Goal: Obtain resource: Obtain resource

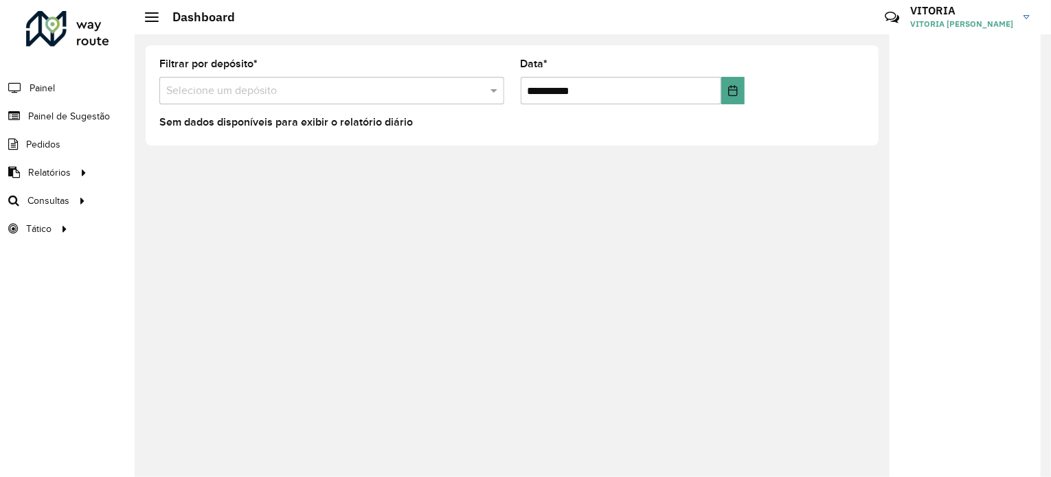
click at [239, 87] on input "text" at bounding box center [318, 91] width 304 height 16
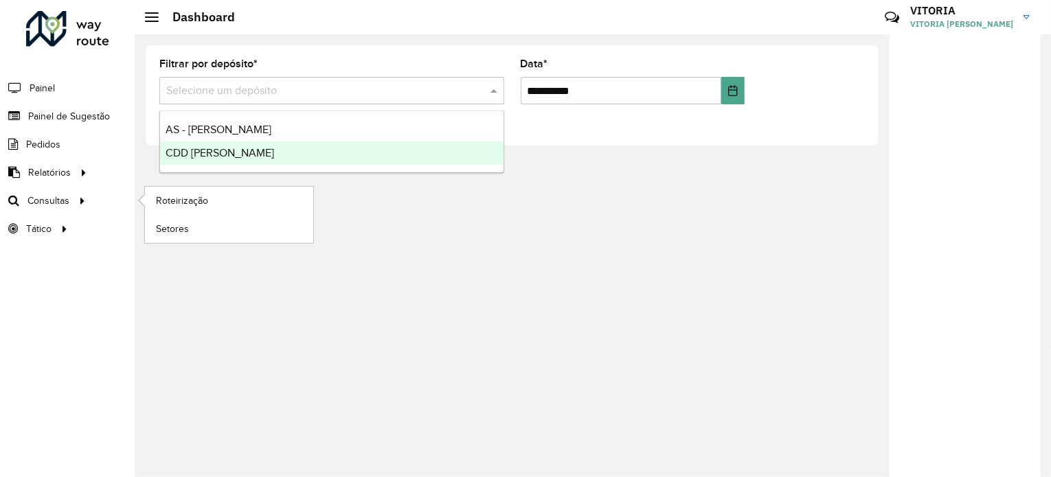
drag, startPoint x: 168, startPoint y: 247, endPoint x: 95, endPoint y: 196, distance: 88.8
click at [168, 248] on div "**********" at bounding box center [593, 255] width 917 height 443
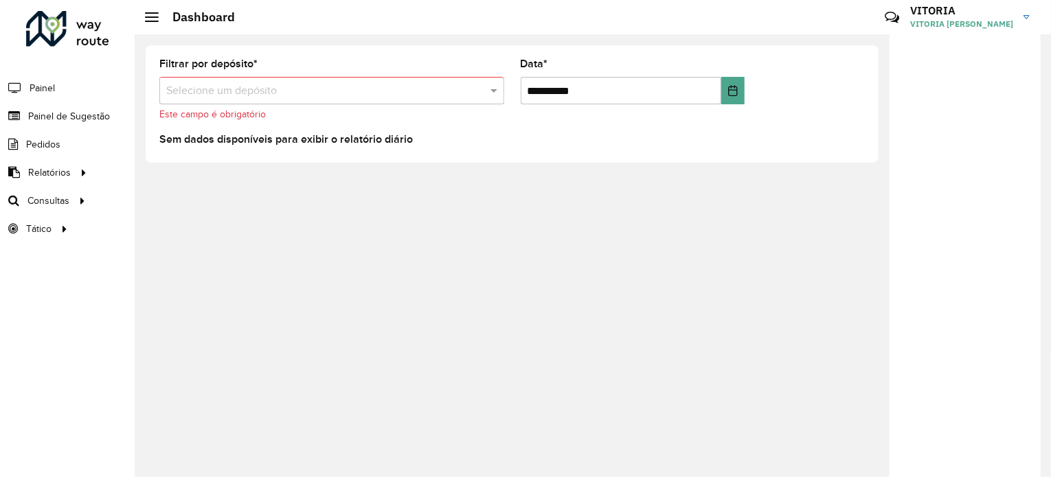
click at [154, 297] on div "**********" at bounding box center [593, 255] width 917 height 443
click at [204, 197] on span "Roteirização" at bounding box center [184, 201] width 56 height 14
click at [175, 227] on span "Setores" at bounding box center [173, 229] width 34 height 14
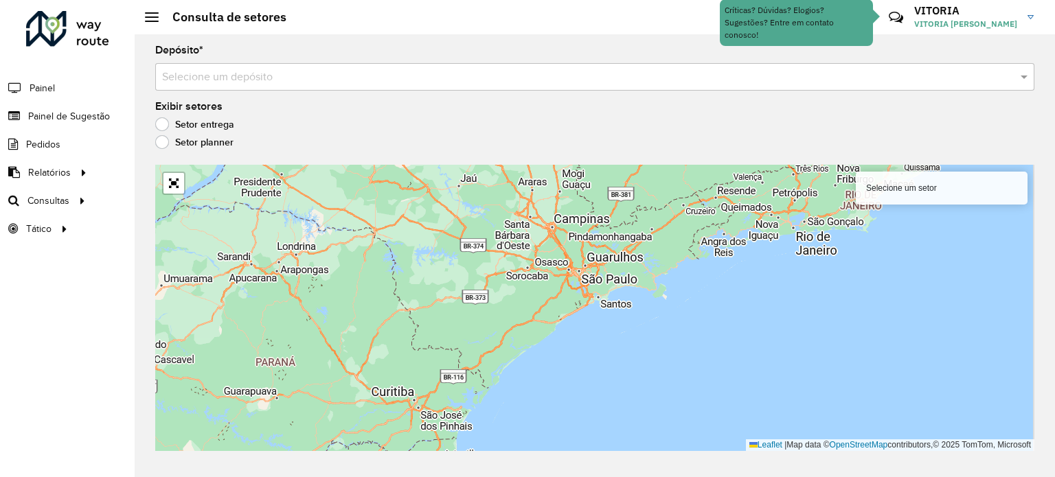
click at [225, 124] on label "Setor entrega" at bounding box center [194, 124] width 79 height 14
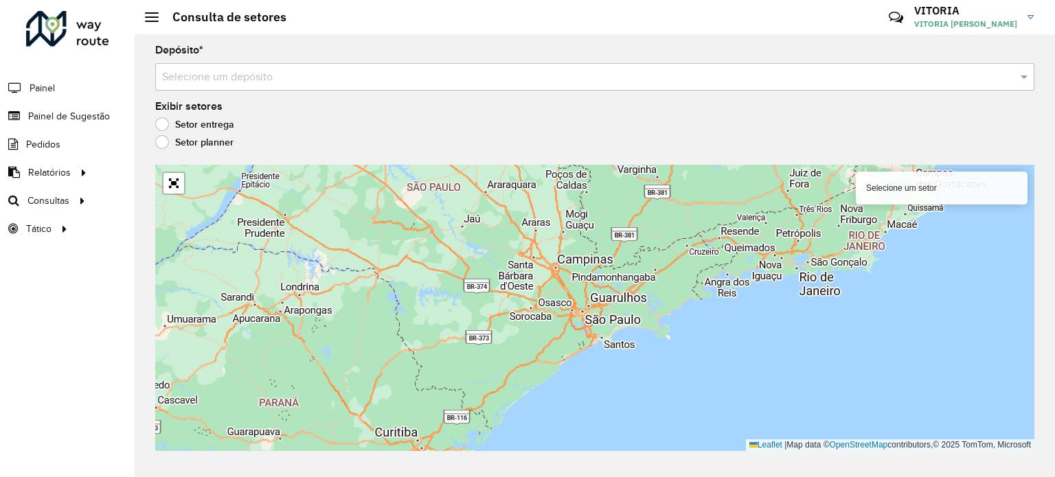
click at [376, 76] on input "text" at bounding box center [581, 77] width 838 height 16
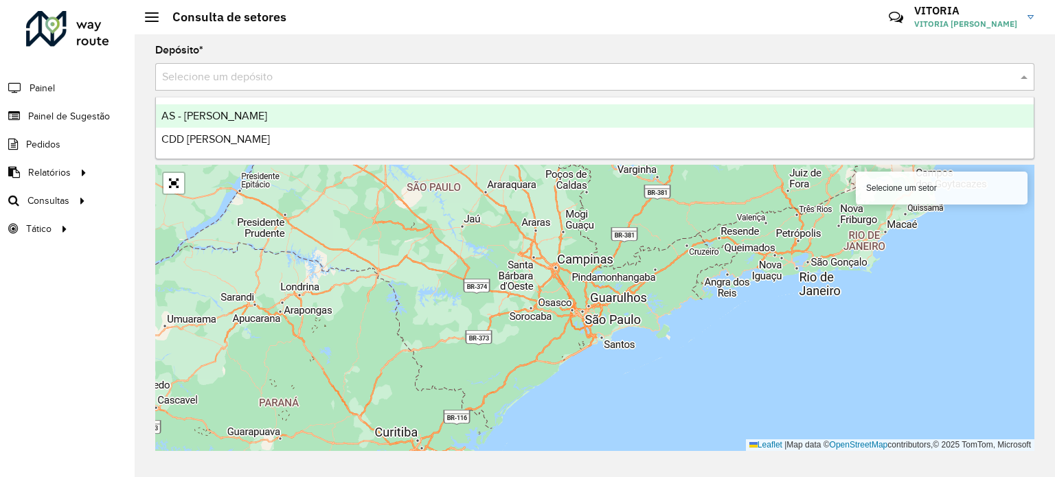
click at [220, 138] on span "CDD [PERSON_NAME]" at bounding box center [215, 139] width 109 height 12
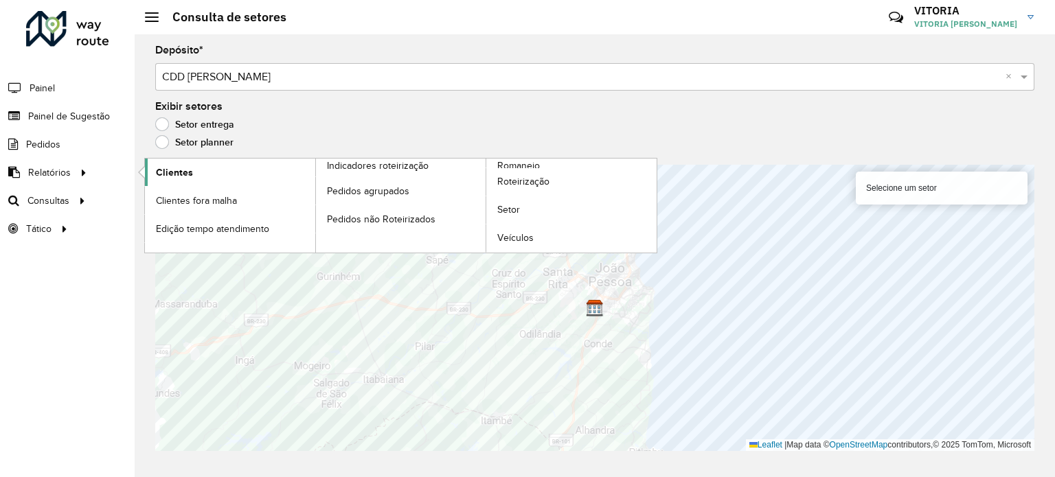
click at [177, 169] on span "Clientes" at bounding box center [174, 173] width 37 height 14
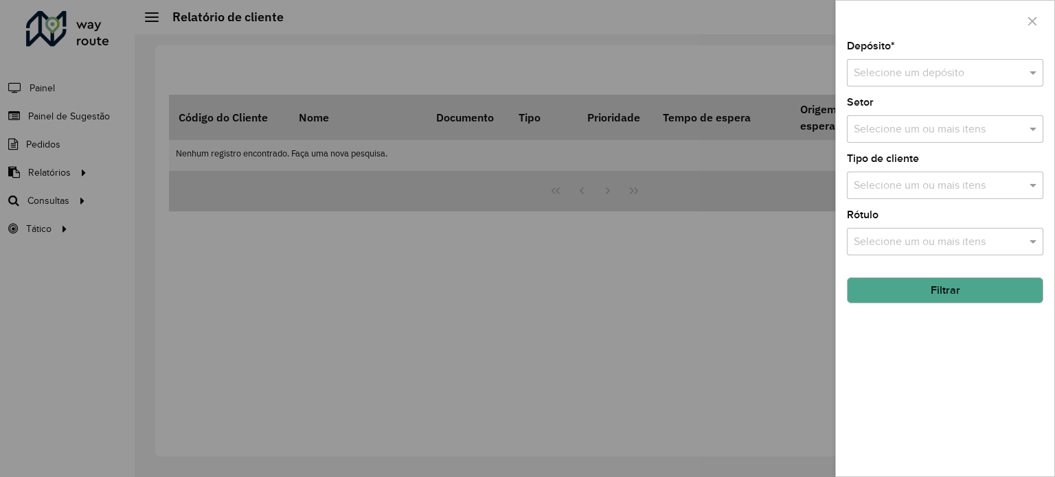
click at [930, 71] on input "text" at bounding box center [931, 73] width 155 height 16
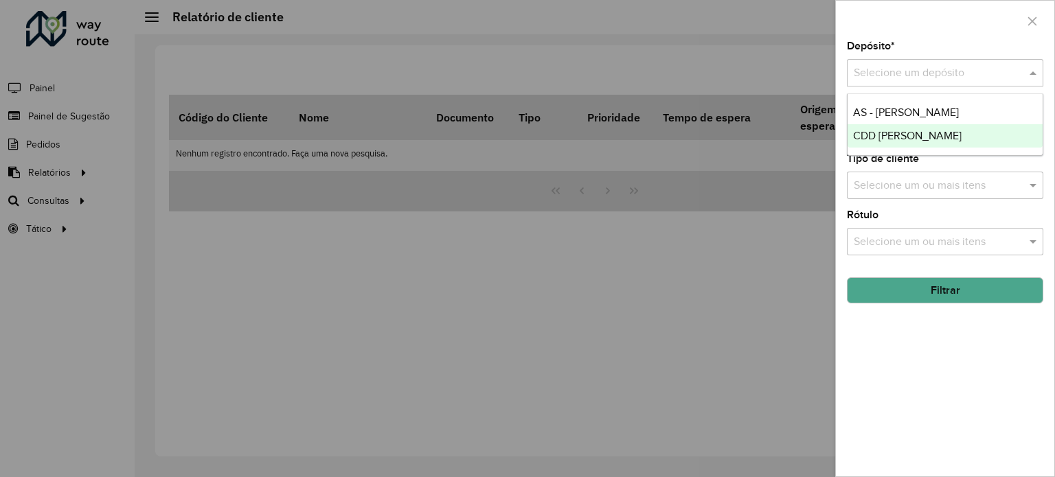
drag, startPoint x: 919, startPoint y: 134, endPoint x: 933, endPoint y: 134, distance: 13.7
click at [919, 134] on span "CDD [PERSON_NAME]" at bounding box center [907, 136] width 109 height 12
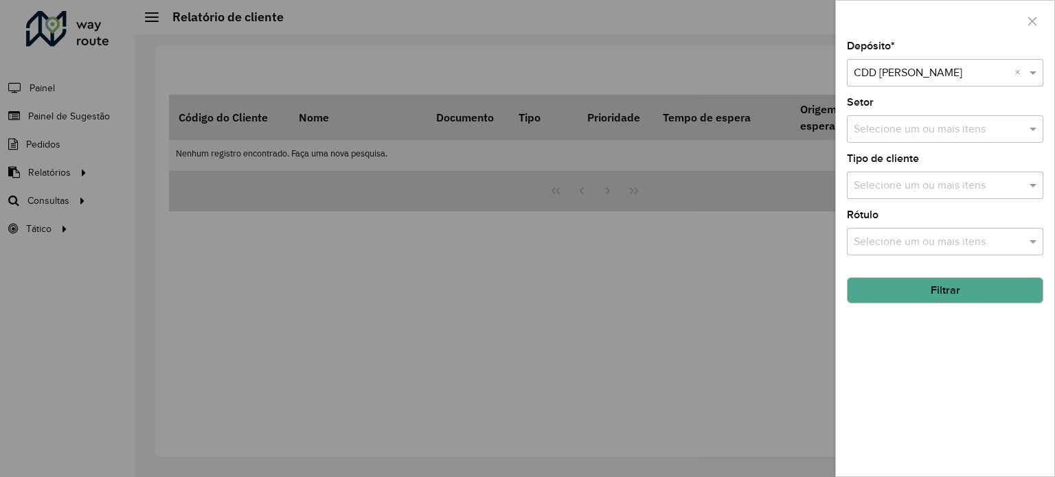
click at [915, 129] on input "text" at bounding box center [939, 130] width 176 height 16
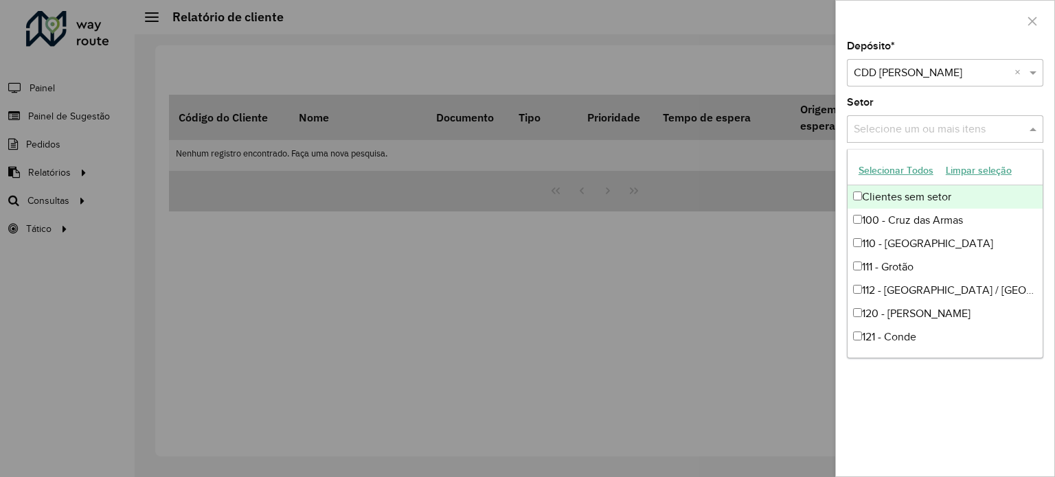
click at [906, 174] on button "Selecionar Todos" at bounding box center [896, 170] width 87 height 21
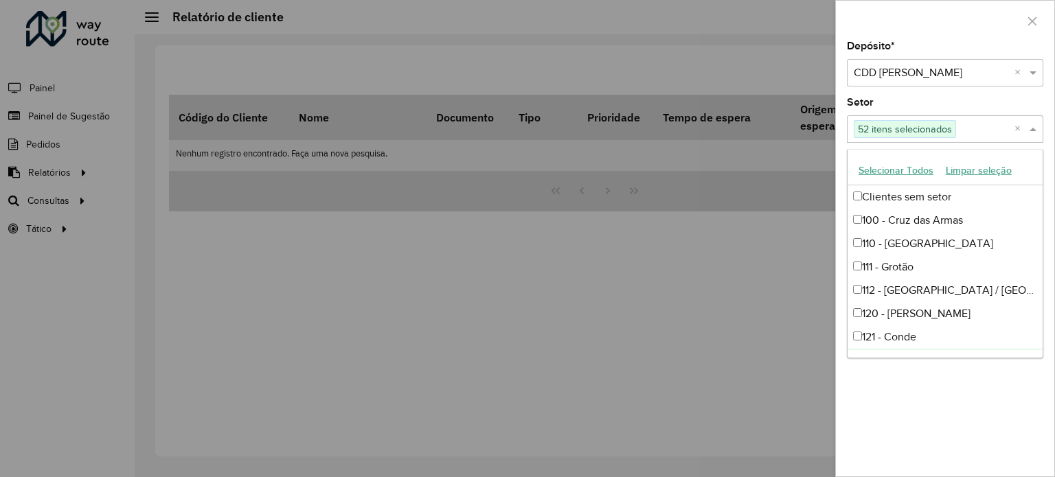
click at [1010, 387] on div "Depósito * Selecione um depósito × CDD [PERSON_NAME] × Setor Selecione um ou ma…" at bounding box center [945, 259] width 218 height 436
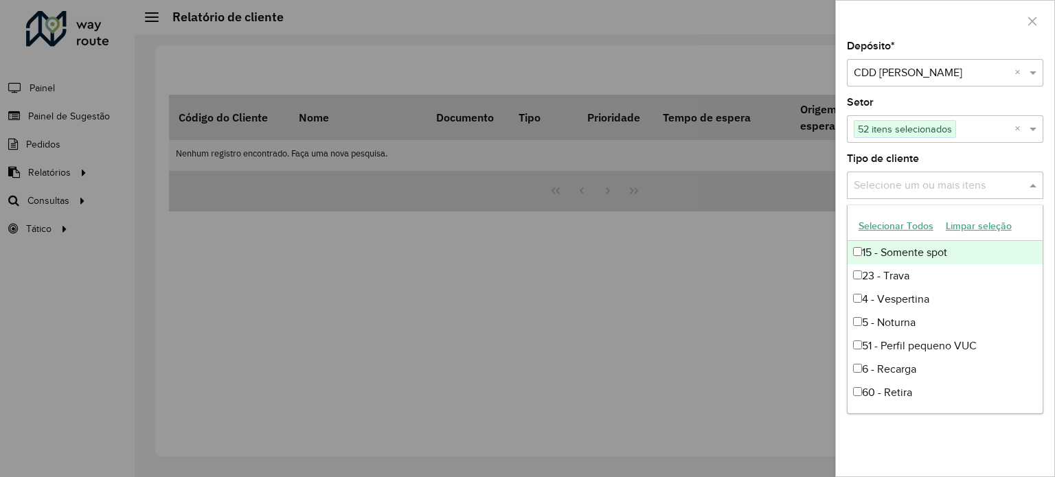
click at [932, 190] on input "text" at bounding box center [939, 186] width 176 height 16
click at [879, 233] on button "Selecionar Todos" at bounding box center [896, 226] width 87 height 21
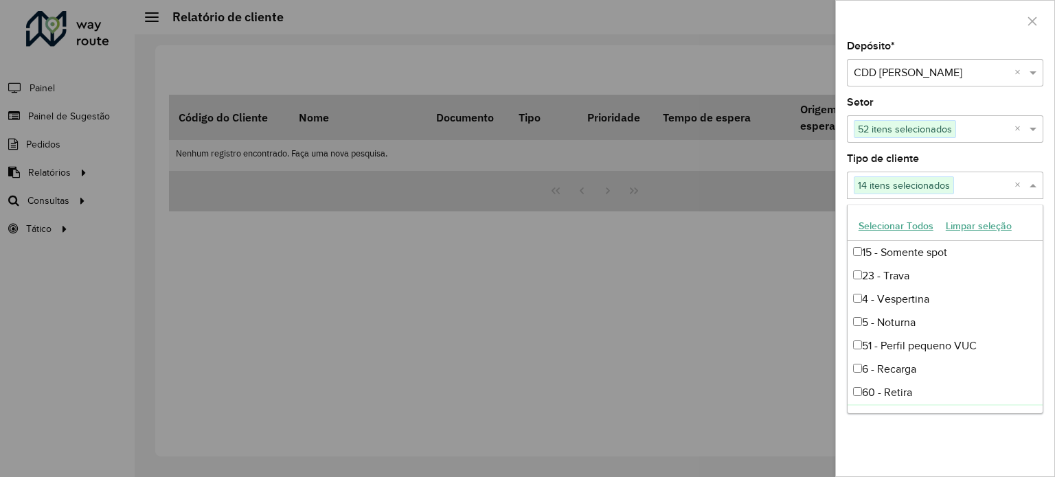
click at [1011, 429] on div "Depósito * Selecione um depósito × CDD [PERSON_NAME] × Setor Selecione um ou ma…" at bounding box center [945, 259] width 218 height 436
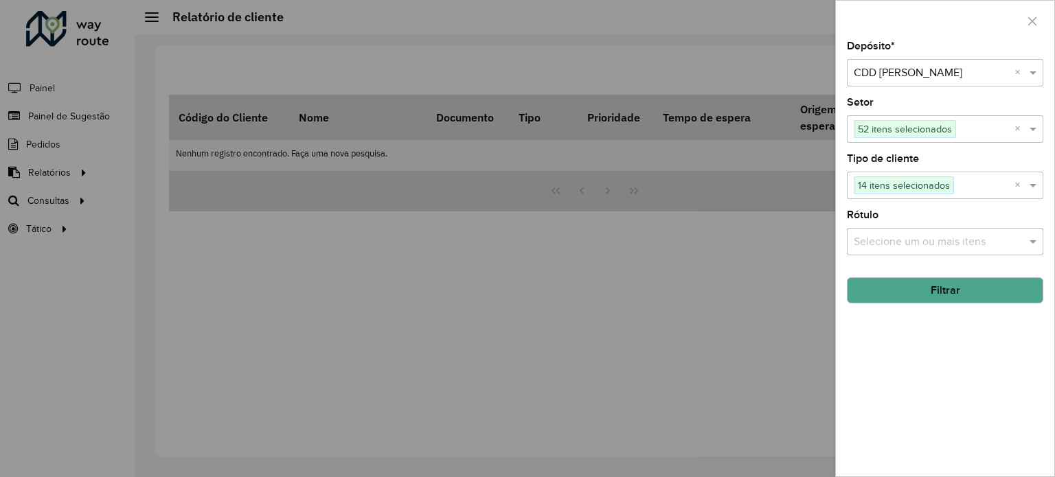
click at [925, 229] on div "Selecione um ou mais itens" at bounding box center [945, 241] width 196 height 27
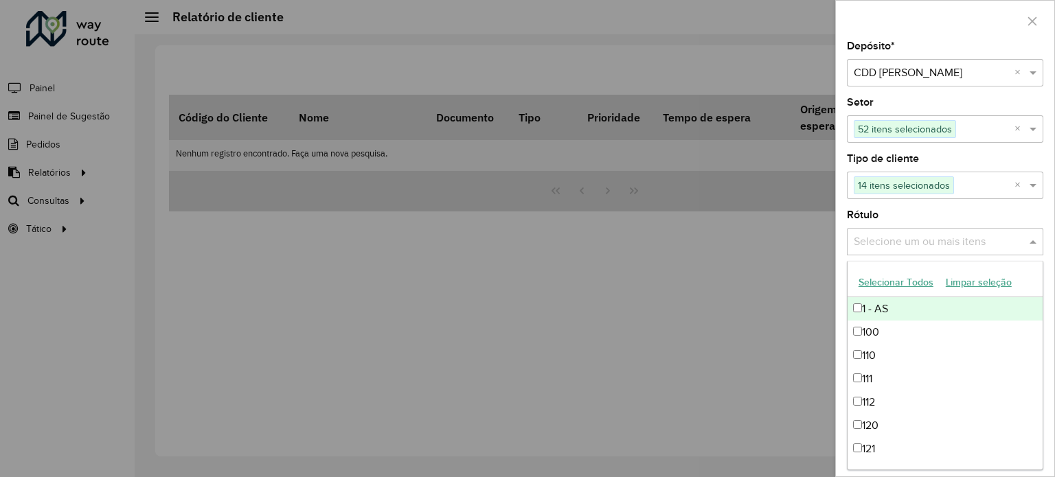
click at [898, 285] on button "Selecionar Todos" at bounding box center [896, 282] width 87 height 21
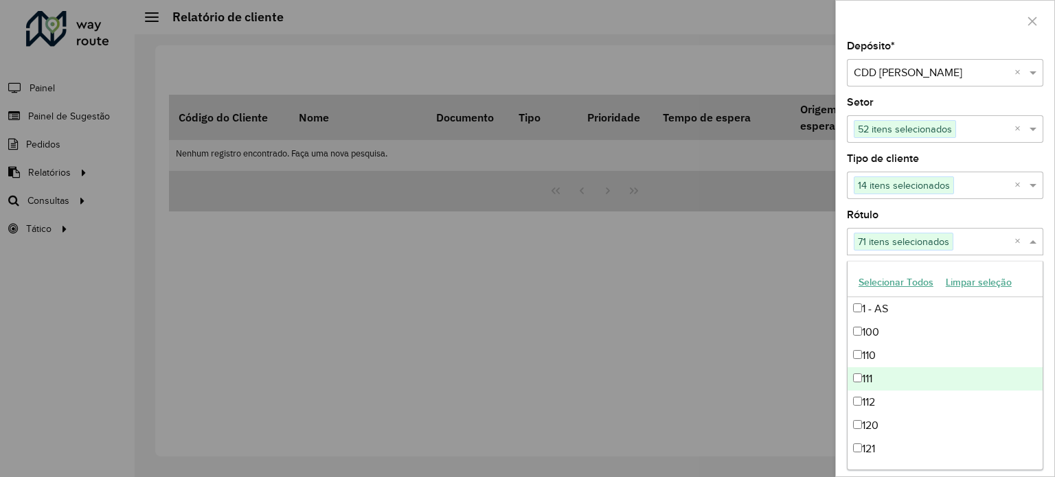
drag, startPoint x: 675, startPoint y: 260, endPoint x: 719, endPoint y: 256, distance: 44.8
click at [675, 260] on div at bounding box center [527, 238] width 1055 height 477
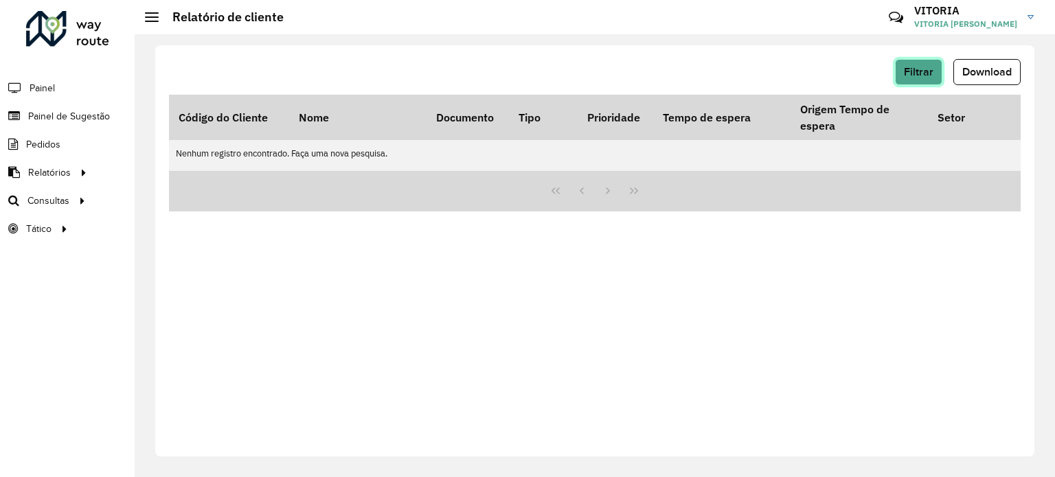
click at [916, 68] on span "Filtrar" at bounding box center [919, 72] width 30 height 12
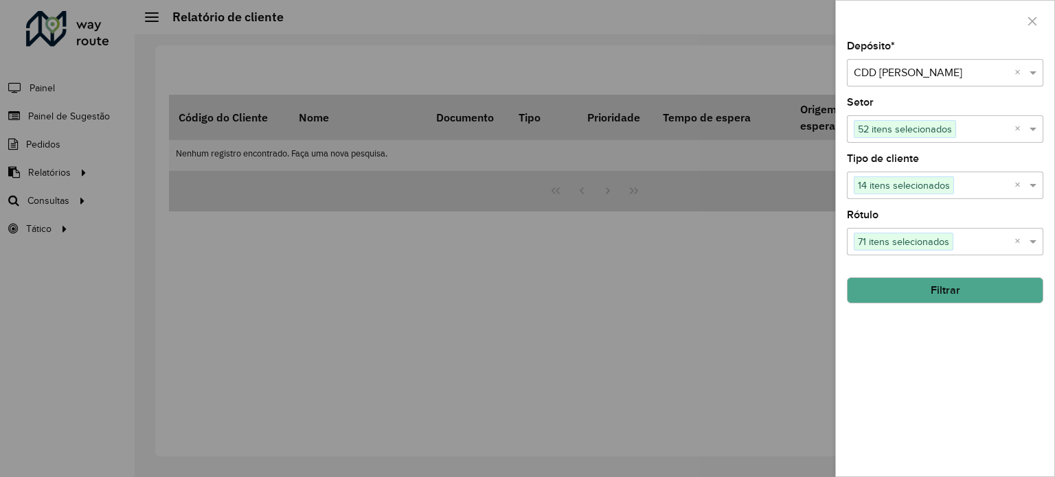
click at [960, 302] on div "Depósito * Selecione um depósito × CDD [PERSON_NAME] × Setor Selecione um ou ma…" at bounding box center [945, 259] width 218 height 436
click at [959, 292] on button "Filtrar" at bounding box center [945, 291] width 196 height 26
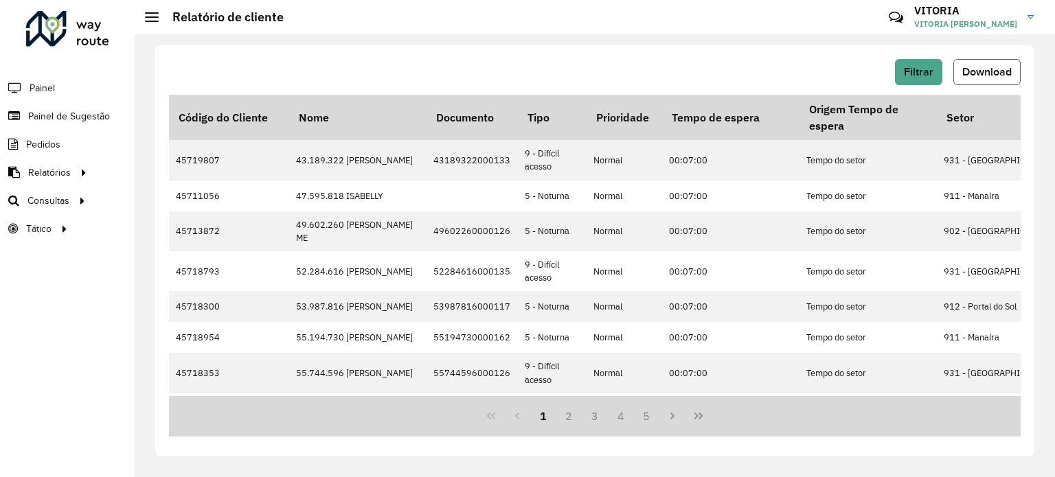
click at [985, 63] on button "Download" at bounding box center [987, 72] width 67 height 26
click at [185, 225] on span "Setores" at bounding box center [173, 229] width 34 height 14
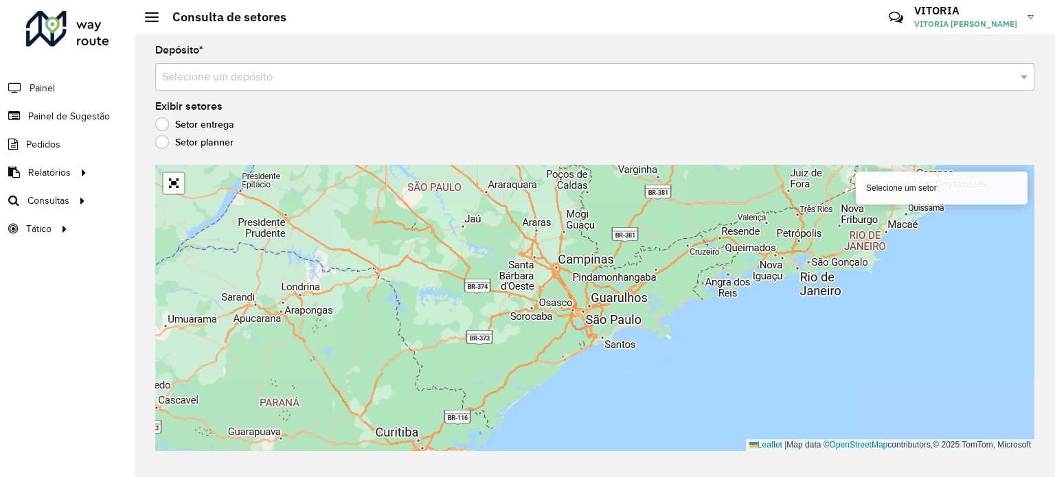
click at [921, 194] on div "Selecione um setor" at bounding box center [942, 188] width 172 height 33
click at [914, 188] on div "Selecione um setor" at bounding box center [942, 188] width 172 height 33
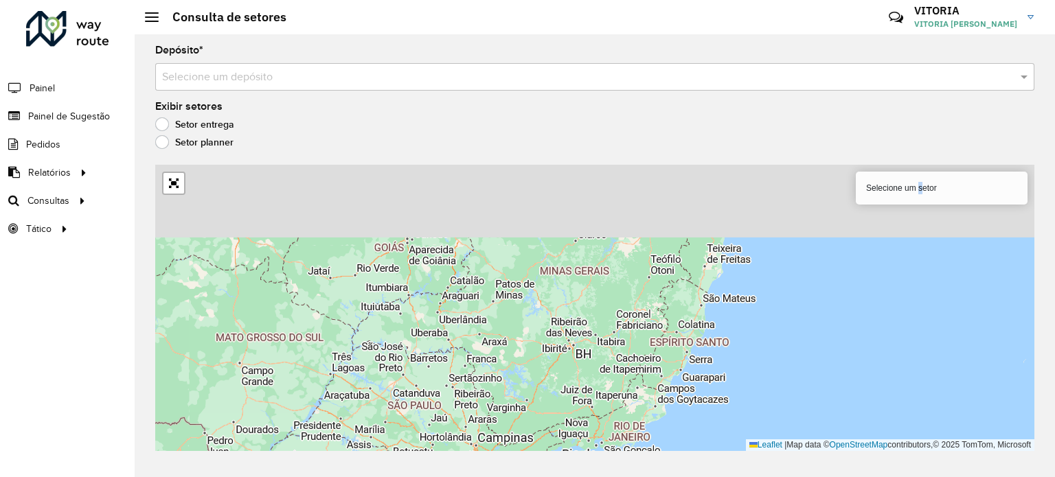
drag, startPoint x: 719, startPoint y: 256, endPoint x: 586, endPoint y: 486, distance: 266.0
click at [586, 477] on html "Aguarde... Pop-up bloqueado! Seu navegador bloqueou automáticamente a abertura …" at bounding box center [527, 238] width 1055 height 477
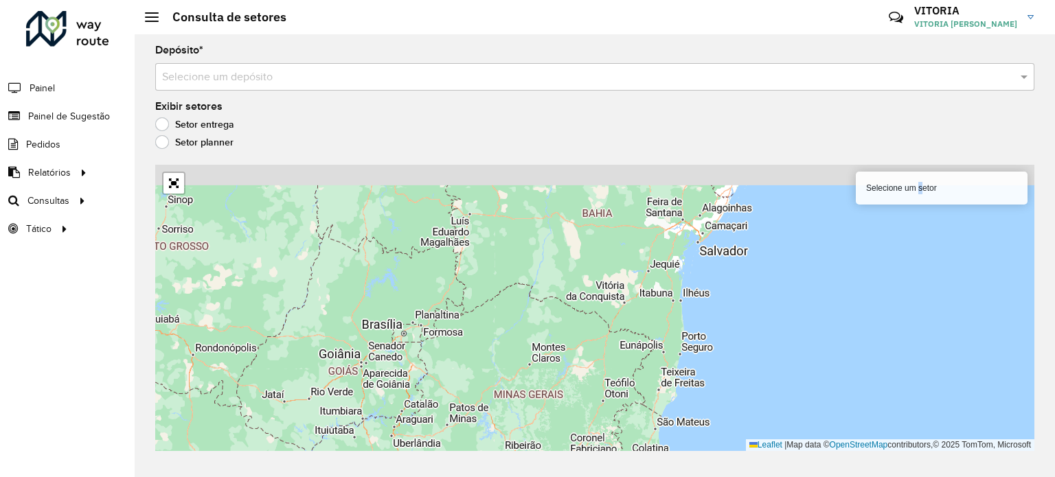
drag, startPoint x: 629, startPoint y: 328, endPoint x: 655, endPoint y: 480, distance: 153.9
click at [655, 477] on html "Aguarde... Pop-up bloqueado! Seu navegador bloqueou automáticamente a abertura …" at bounding box center [527, 238] width 1055 height 477
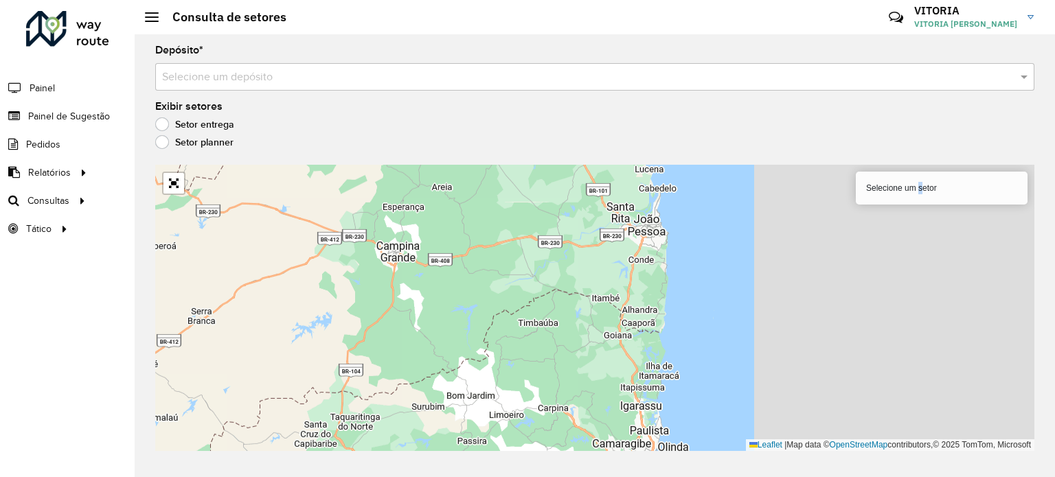
drag, startPoint x: 857, startPoint y: 311, endPoint x: 481, endPoint y: 307, distance: 376.5
click at [481, 307] on div "Selecione um setor Leaflet | Map data © OpenStreetMap contributors,© 2025 TomTo…" at bounding box center [594, 308] width 879 height 286
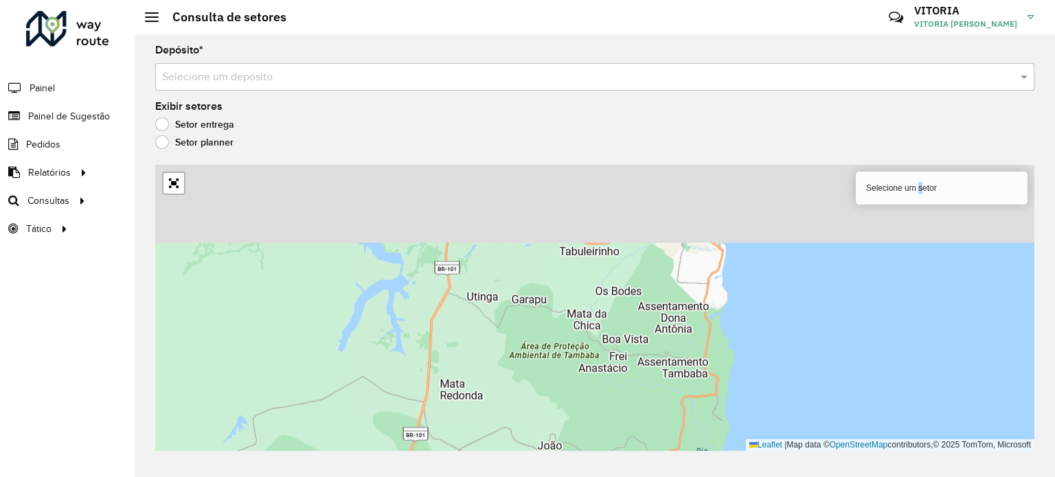
drag, startPoint x: 577, startPoint y: 280, endPoint x: 580, endPoint y: 475, distance: 195.1
click at [580, 475] on div "Depósito * Selecione um depósito Exibir setores Setor entrega Setor planner Sel…" at bounding box center [595, 255] width 921 height 443
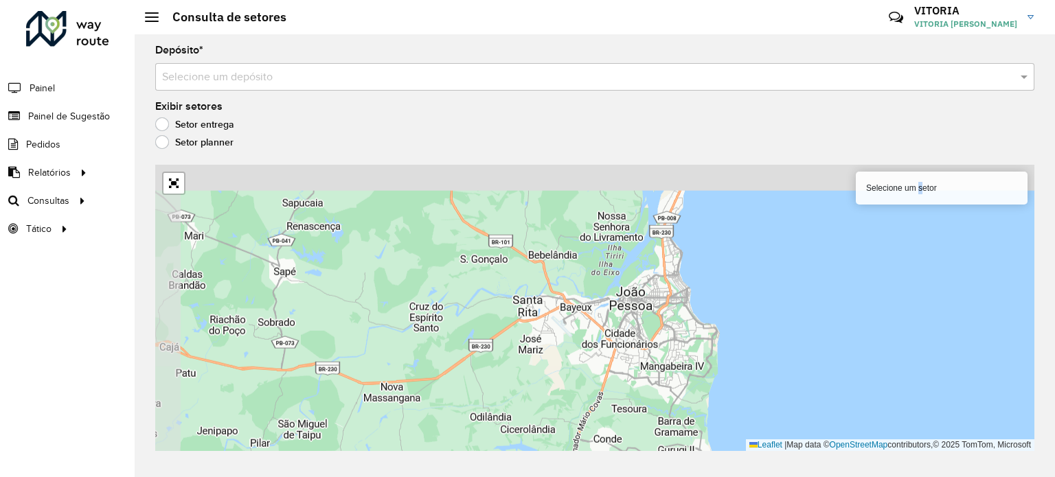
drag, startPoint x: 661, startPoint y: 279, endPoint x: 694, endPoint y: 426, distance: 150.7
click at [694, 426] on div "Selecione um setor Leaflet | Map data © OpenStreetMap contributors,© 2025 TomTo…" at bounding box center [594, 308] width 879 height 286
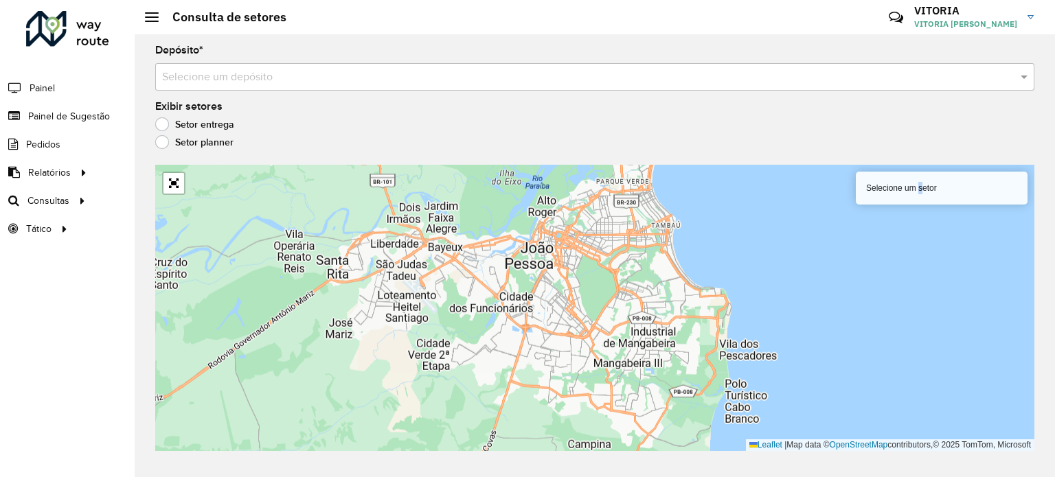
click at [913, 188] on div "Selecione um setor" at bounding box center [942, 188] width 172 height 33
click at [957, 188] on div "Selecione um setor" at bounding box center [942, 188] width 172 height 33
click at [449, 93] on div "Depósito * Selecione um depósito Exibir setores Setor entrega Setor planner Sel…" at bounding box center [595, 255] width 921 height 443
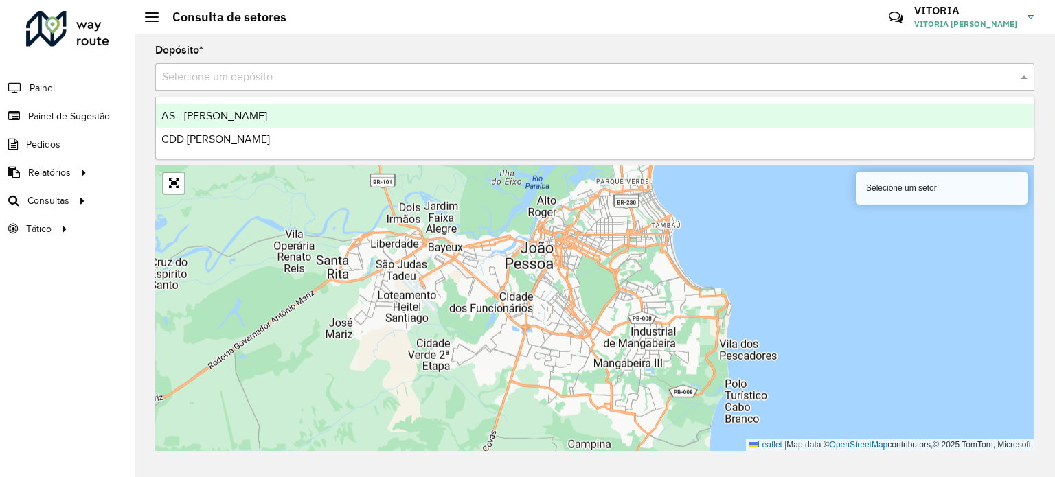
click at [254, 86] on div "Selecione um depósito" at bounding box center [594, 76] width 879 height 27
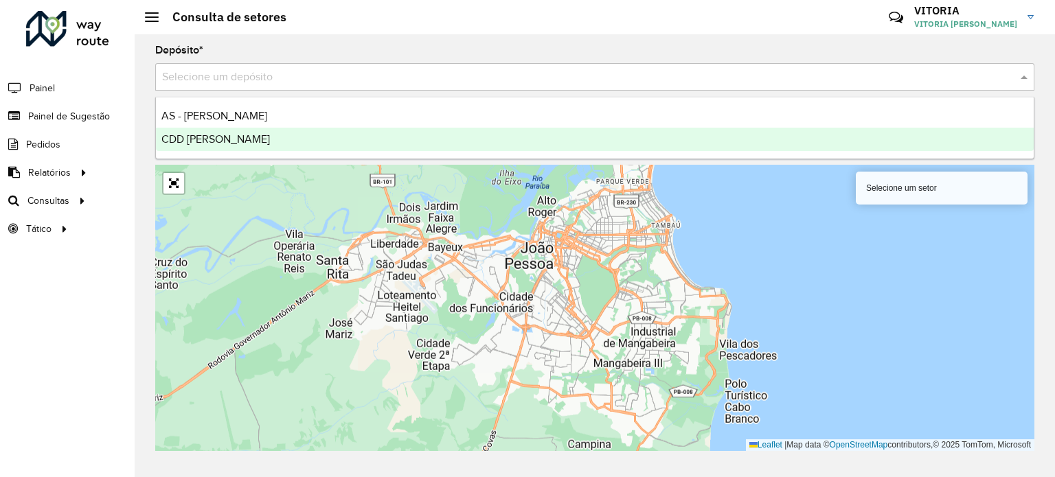
click at [251, 132] on div "CDD [PERSON_NAME]" at bounding box center [595, 139] width 878 height 23
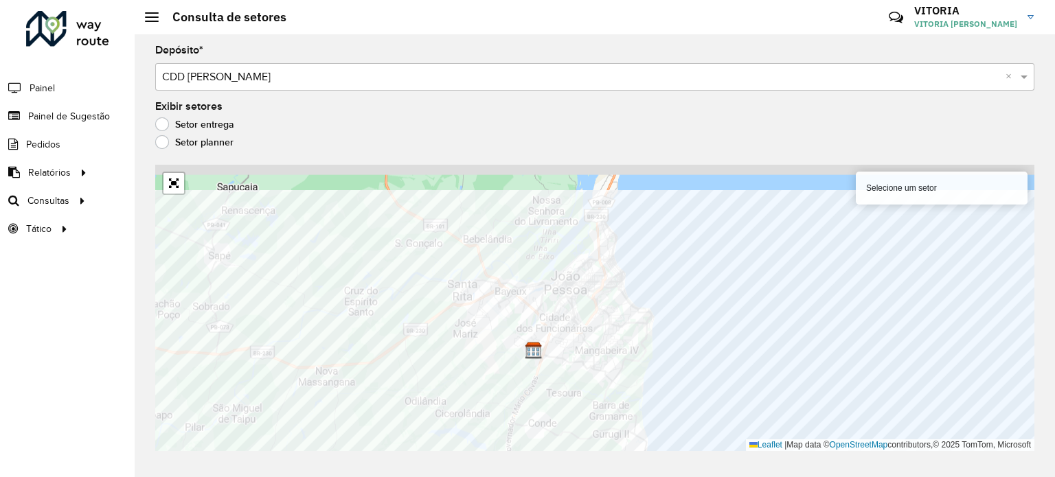
click at [328, 452] on div "Depósito * Selecione um depósito × CDD [PERSON_NAME] × Exibir setores Setor ent…" at bounding box center [595, 255] width 921 height 443
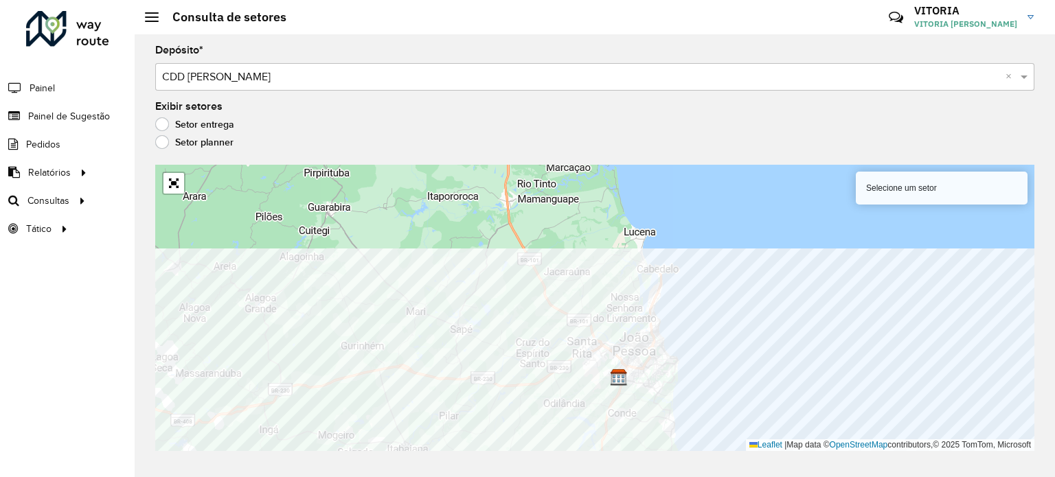
click at [283, 477] on html "Aguarde... Pop-up bloqueado! Seu navegador bloqueou automáticamente a abertura …" at bounding box center [527, 238] width 1055 height 477
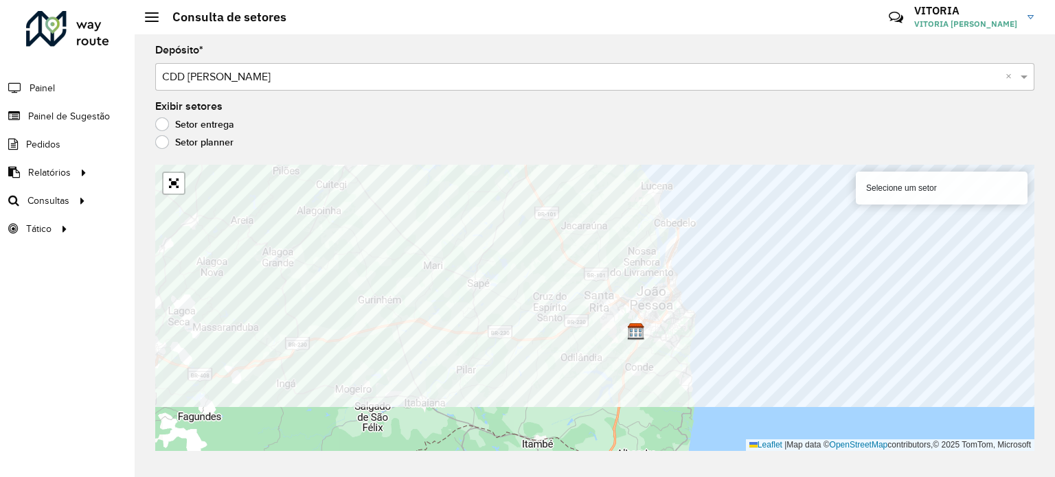
click at [238, 28] on div "Consulta de setores Críticas? Dúvidas? Elogios? Sugestões? Entre em contato con…" at bounding box center [595, 238] width 921 height 477
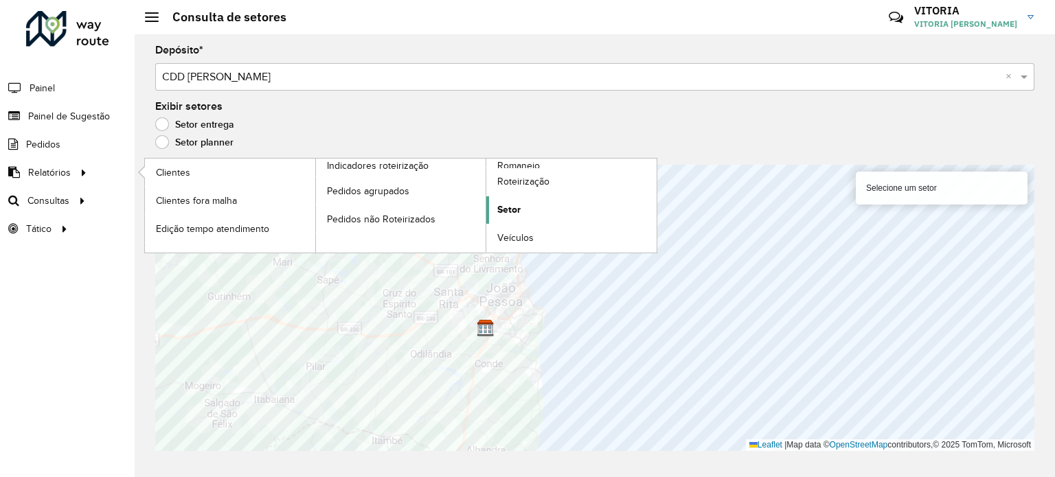
click at [518, 210] on span "Setor" at bounding box center [508, 210] width 23 height 14
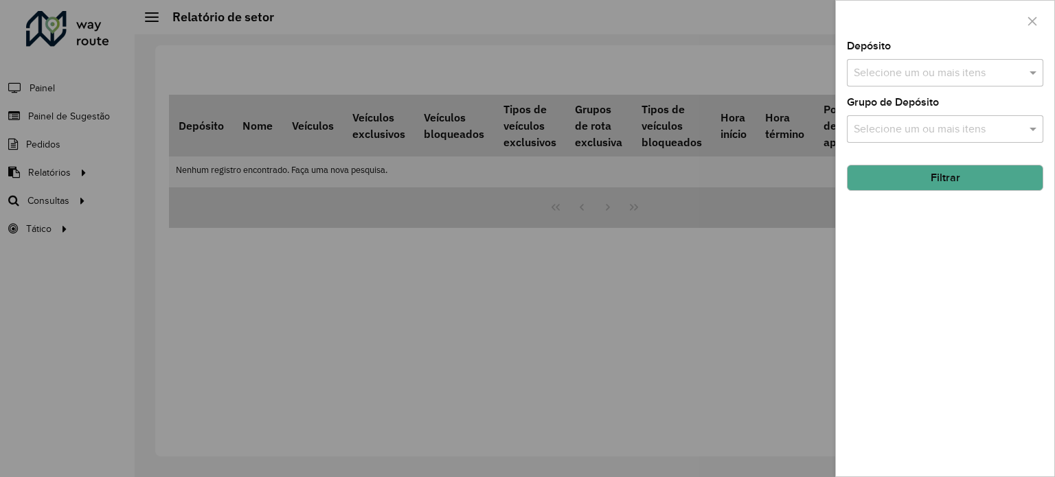
click at [955, 134] on input "text" at bounding box center [939, 130] width 176 height 16
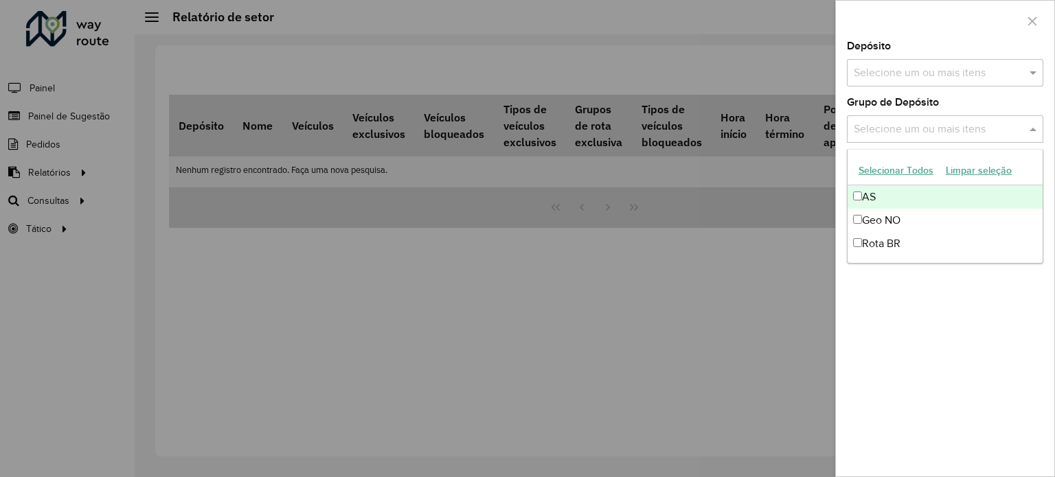
click at [1000, 170] on button "Limpar seleção" at bounding box center [979, 170] width 78 height 21
click at [926, 175] on button "Selecionar Todos" at bounding box center [896, 170] width 87 height 21
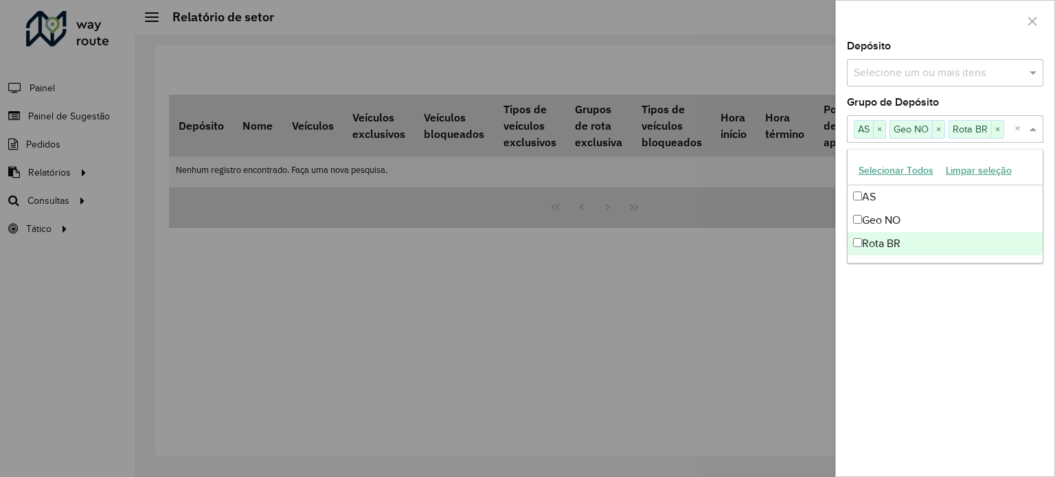
click at [890, 346] on div "Depósito Selecione um ou mais itens Grupo de Depósito Selecione um ou mais iten…" at bounding box center [945, 259] width 218 height 436
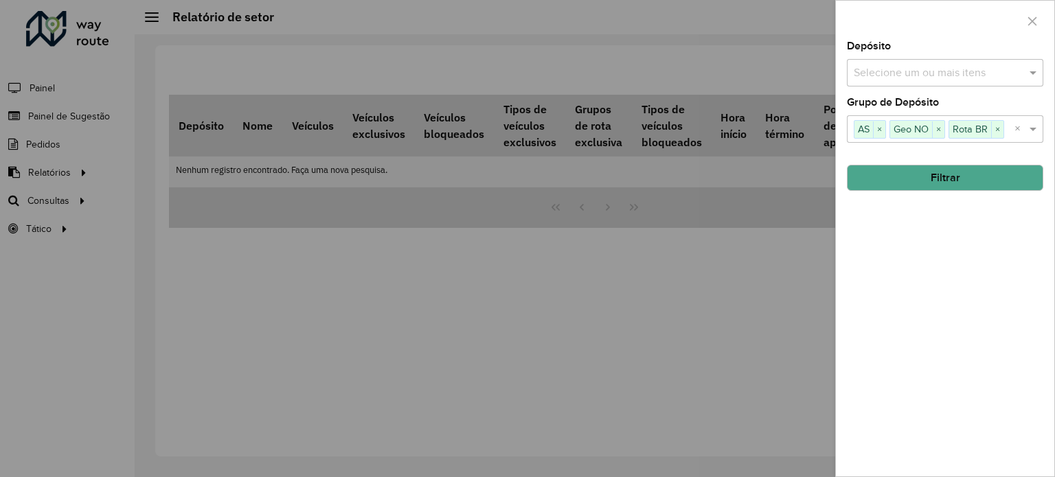
click at [889, 72] on input "text" at bounding box center [939, 73] width 176 height 16
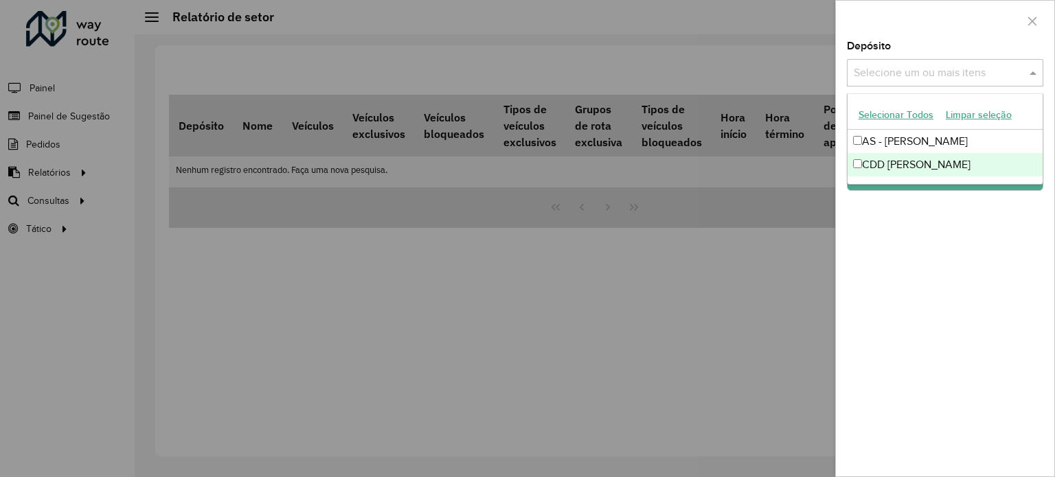
click at [865, 159] on div "CDD [PERSON_NAME]" at bounding box center [945, 164] width 195 height 23
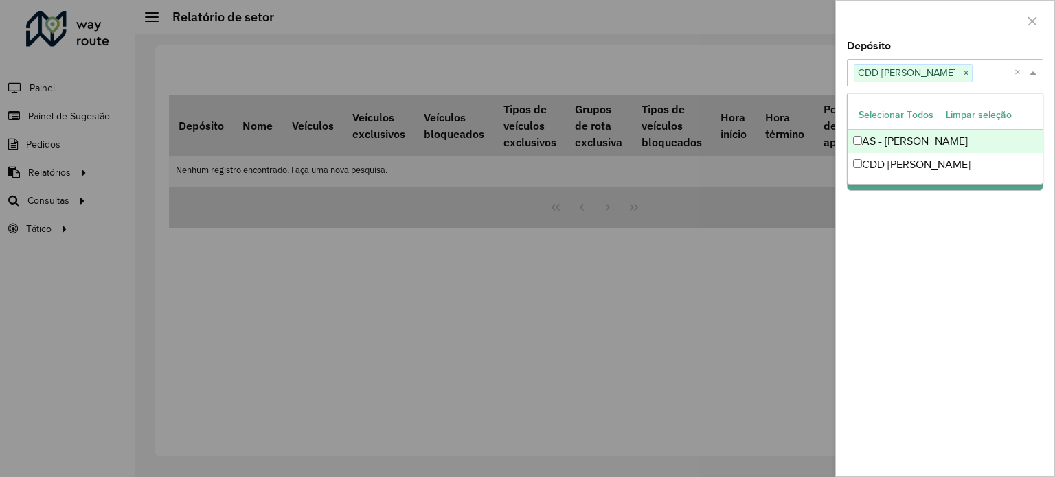
click at [899, 107] on button "Selecionar Todos" at bounding box center [896, 114] width 87 height 21
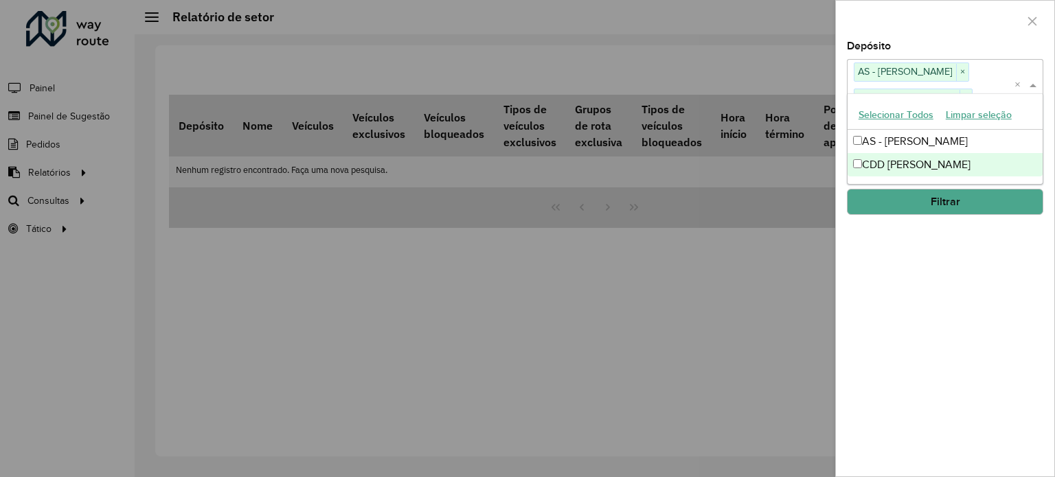
click at [960, 329] on div "Depósito Selecione um ou mais itens AS - [PERSON_NAME] × CDD [PERSON_NAME] × × …" at bounding box center [945, 259] width 218 height 436
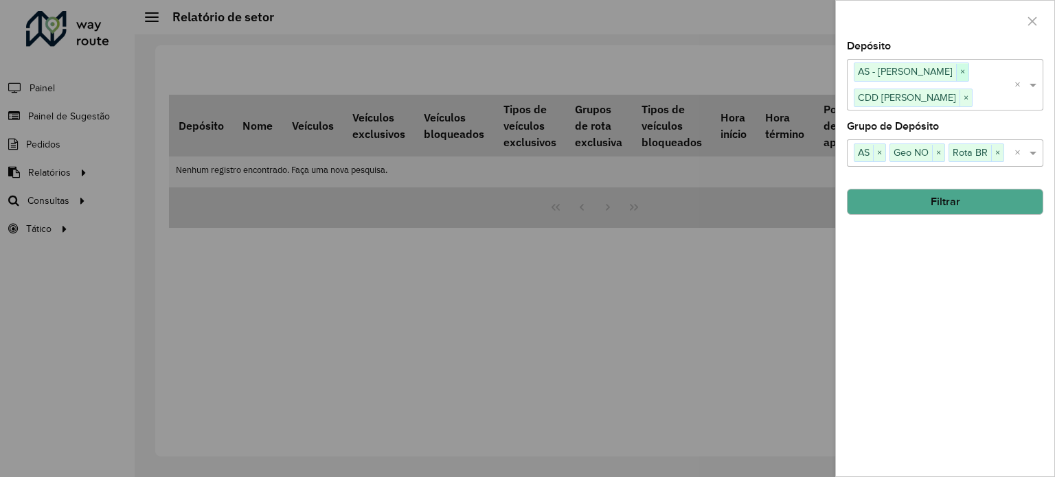
click at [956, 72] on span "×" at bounding box center [962, 72] width 12 height 16
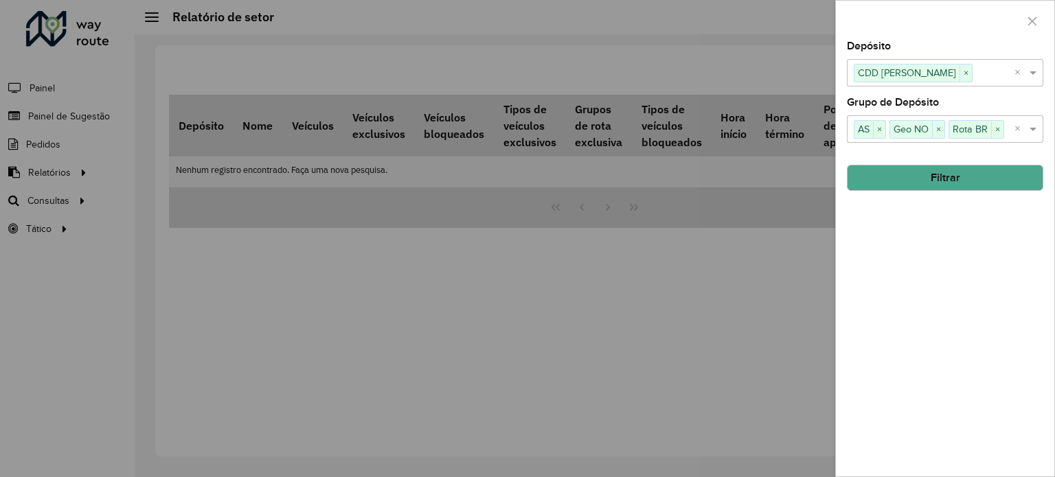
click at [952, 373] on div "Depósito Selecione um ou mais itens CDD [PERSON_NAME] × × Grupo de Depósito Sel…" at bounding box center [945, 259] width 218 height 436
click at [958, 196] on div "Depósito Selecione um ou mais itens CDD [PERSON_NAME] × × Grupo de Depósito Sel…" at bounding box center [945, 259] width 218 height 436
click at [956, 183] on button "Filtrar" at bounding box center [945, 178] width 196 height 26
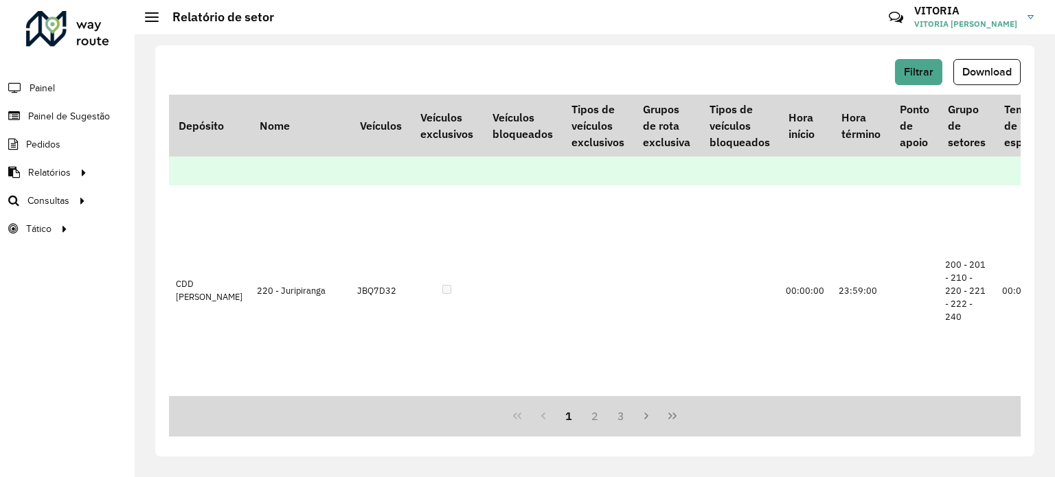
scroll to position [1833, 0]
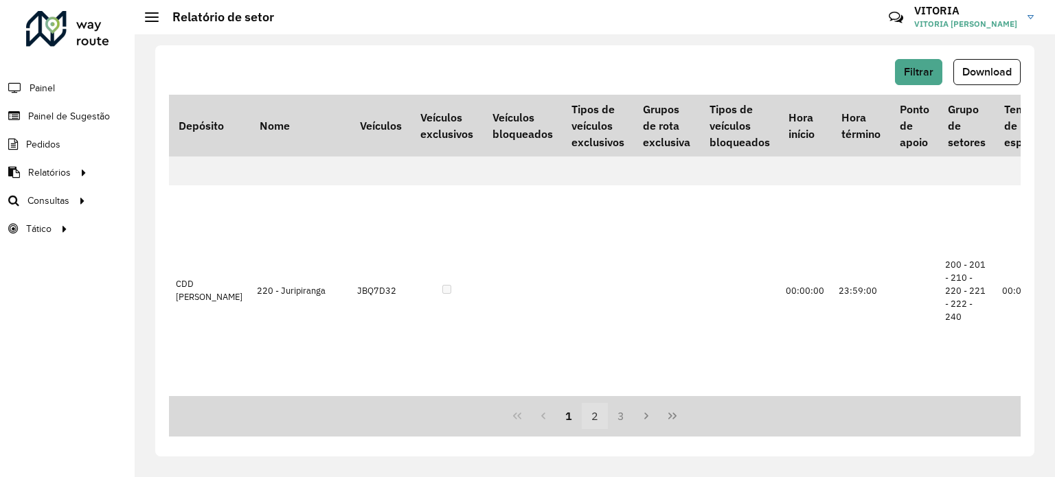
click at [591, 417] on button "2" at bounding box center [595, 416] width 26 height 26
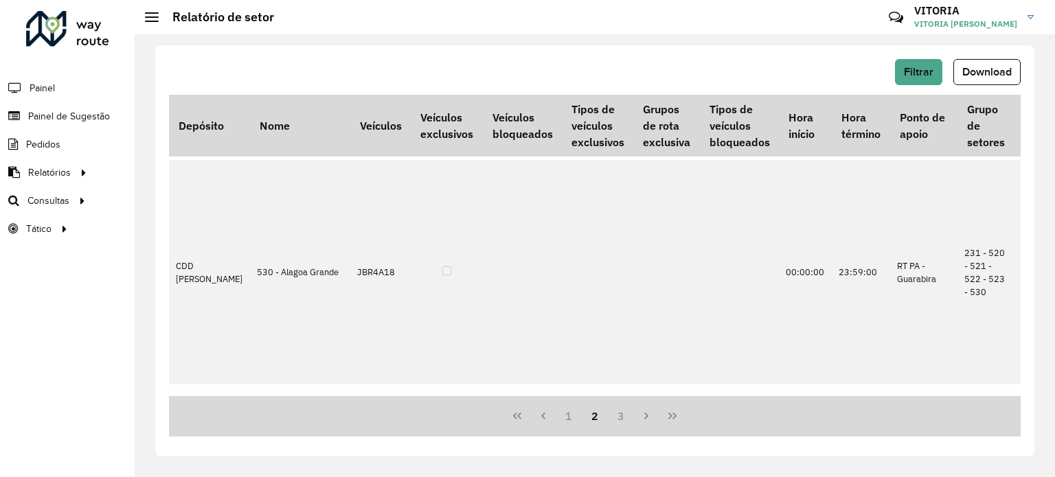
scroll to position [2651, 0]
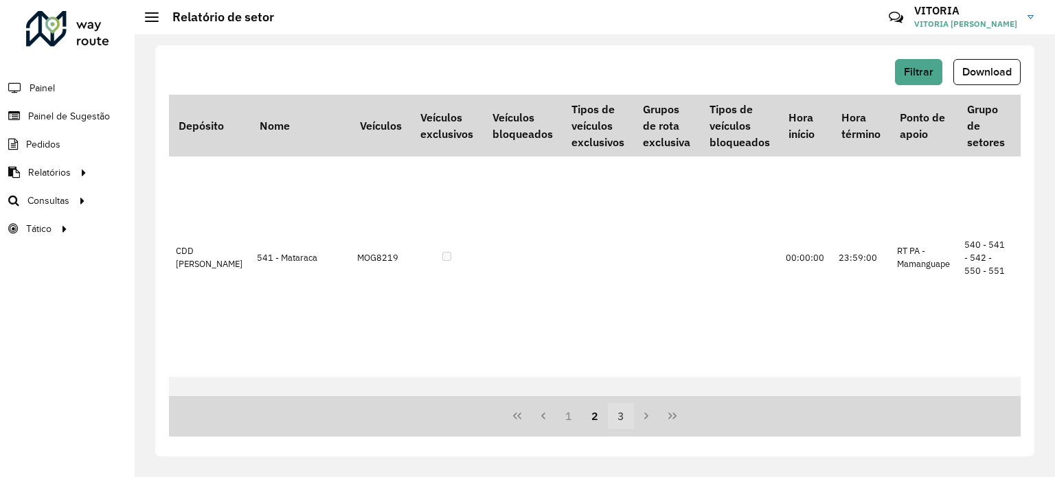
click at [620, 414] on button "3" at bounding box center [621, 416] width 26 height 26
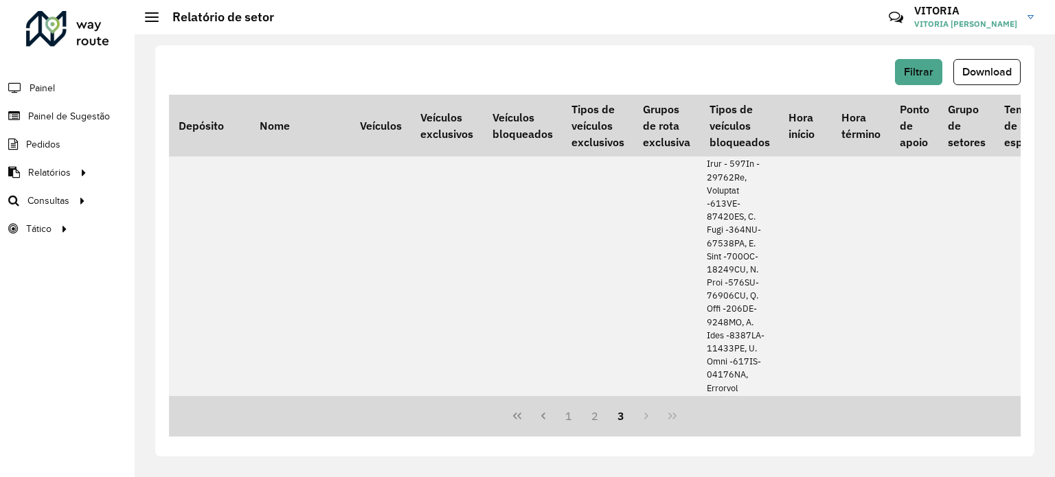
scroll to position [8382, 0]
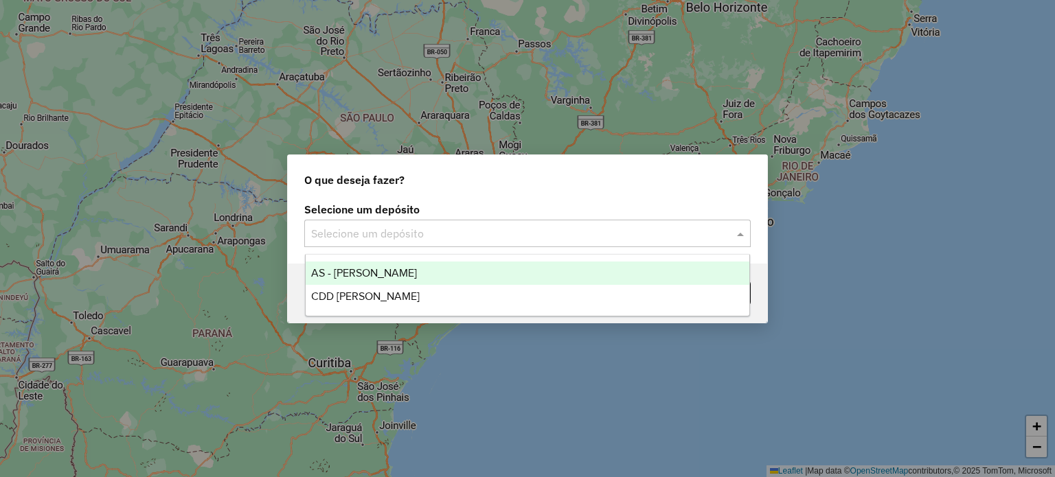
click at [390, 243] on div "Selecione um depósito" at bounding box center [527, 233] width 447 height 27
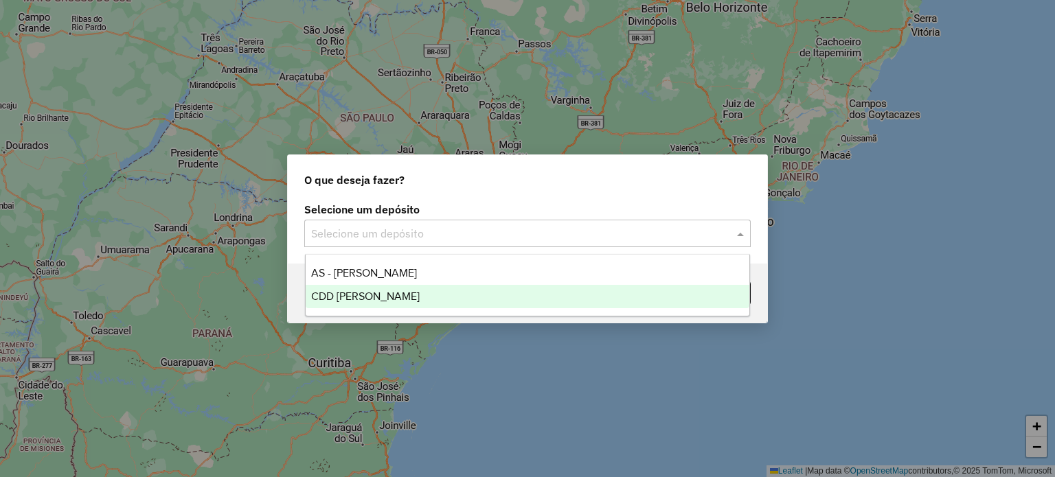
click at [353, 291] on span "CDD [PERSON_NAME]" at bounding box center [365, 297] width 109 height 12
